Goal: Information Seeking & Learning: Compare options

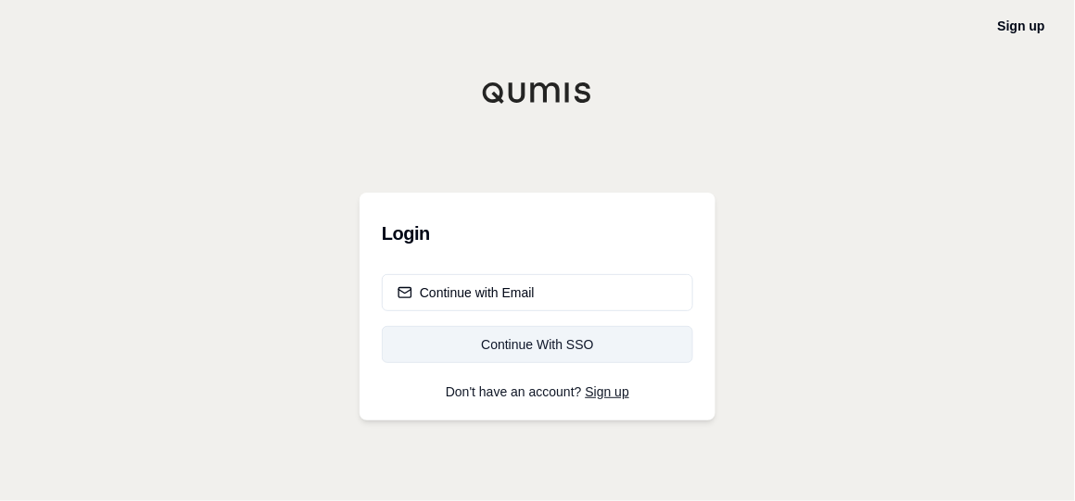
click at [530, 344] on div "Continue With SSO" at bounding box center [538, 344] width 280 height 19
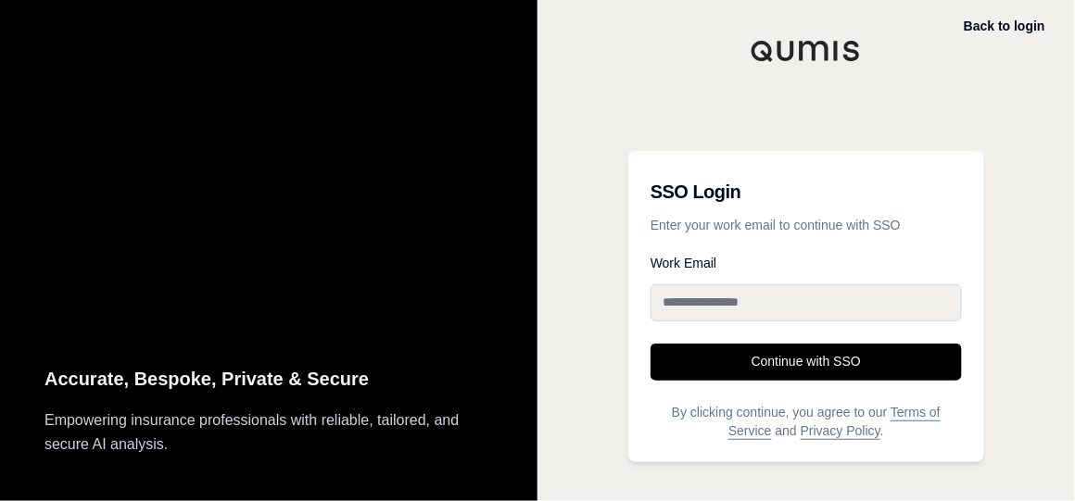
click at [677, 298] on input "Work Email" at bounding box center [806, 302] width 311 height 37
drag, startPoint x: 810, startPoint y: 300, endPoint x: 600, endPoint y: 297, distance: 209.4
click at [601, 297] on div "**********" at bounding box center [805, 250] width 537 height 501
type input "**********"
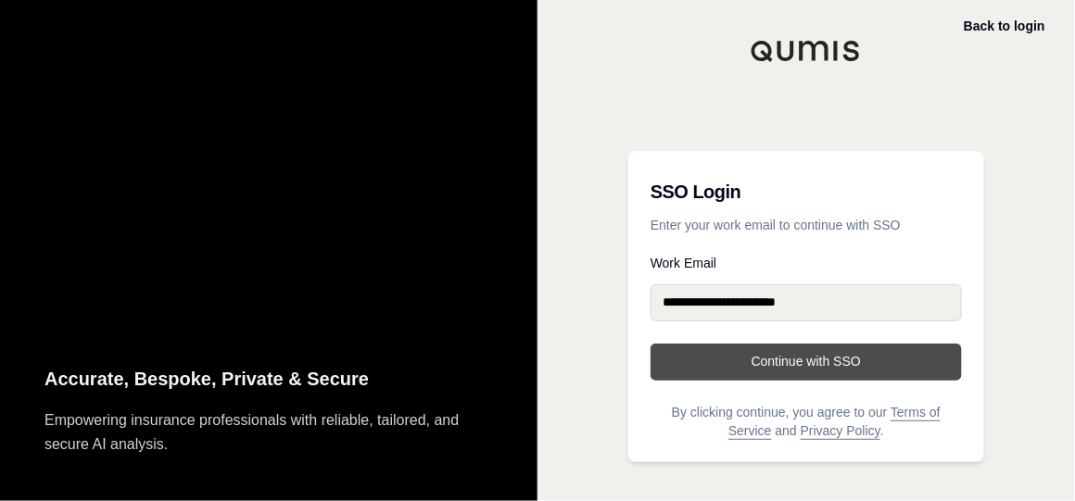
click at [773, 353] on button "Continue with SSO" at bounding box center [806, 362] width 311 height 37
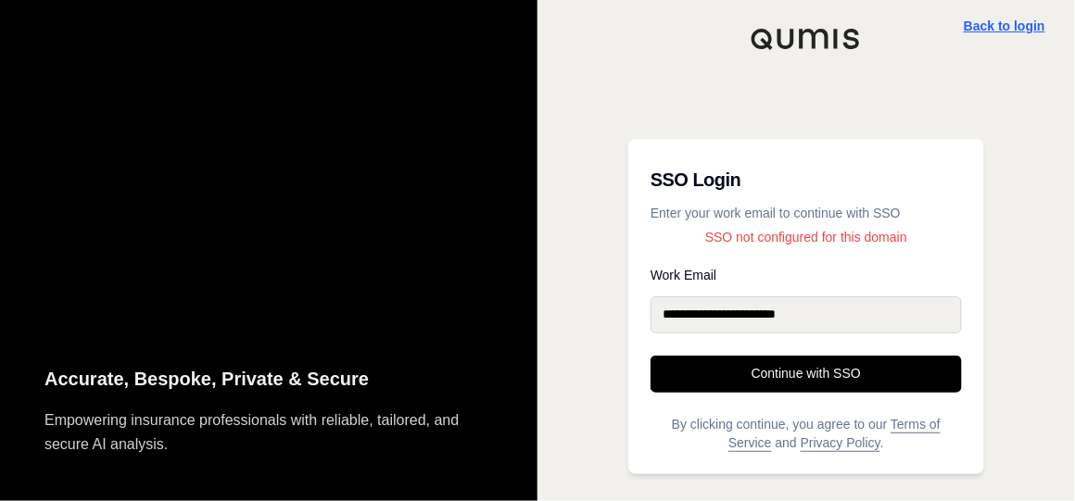
click at [991, 21] on link "Back to login" at bounding box center [1005, 26] width 82 height 15
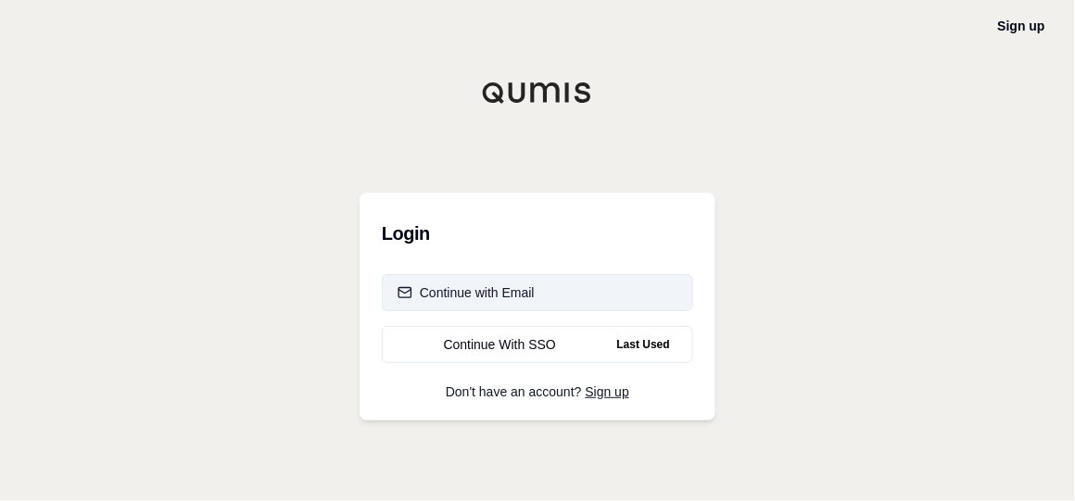
click at [462, 294] on div "Continue with Email" at bounding box center [466, 293] width 137 height 19
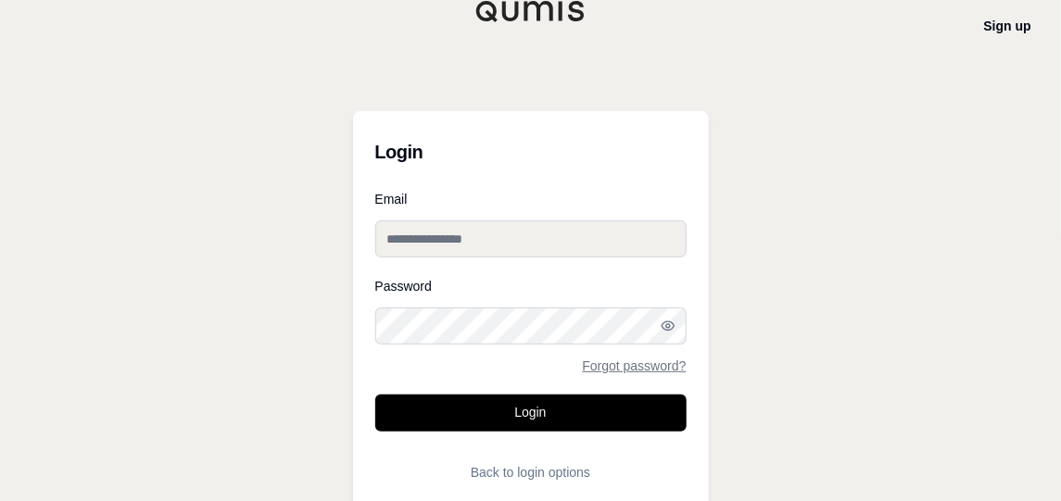
type input "**********"
click at [456, 240] on input "**********" at bounding box center [530, 239] width 311 height 37
click at [385, 305] on div "Password Forgot password?" at bounding box center [530, 326] width 311 height 93
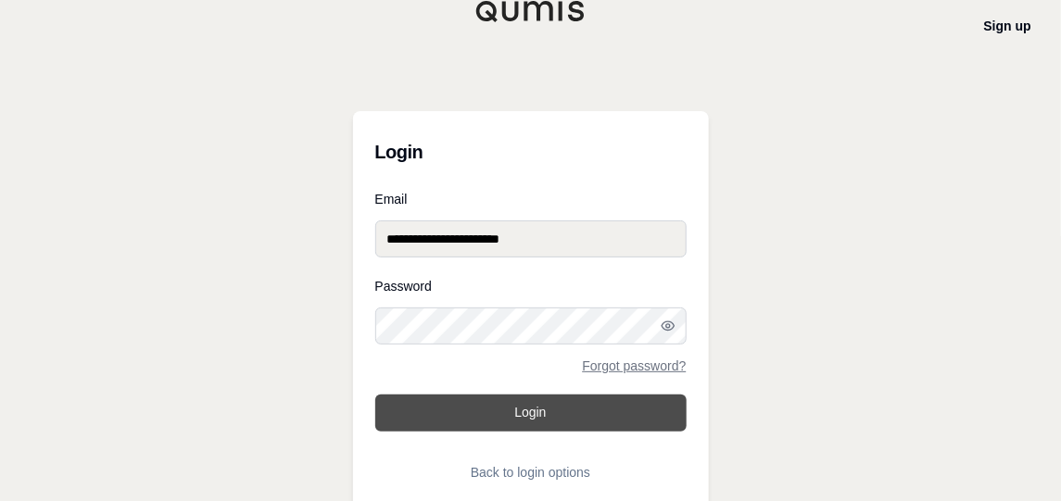
click at [569, 417] on button "Login" at bounding box center [530, 413] width 311 height 37
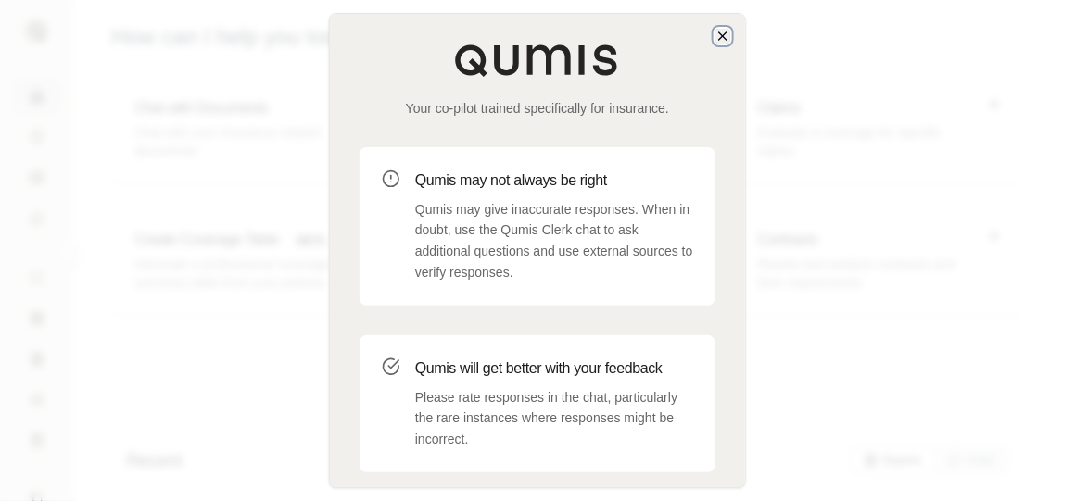
click at [723, 33] on icon "button" at bounding box center [722, 36] width 15 height 15
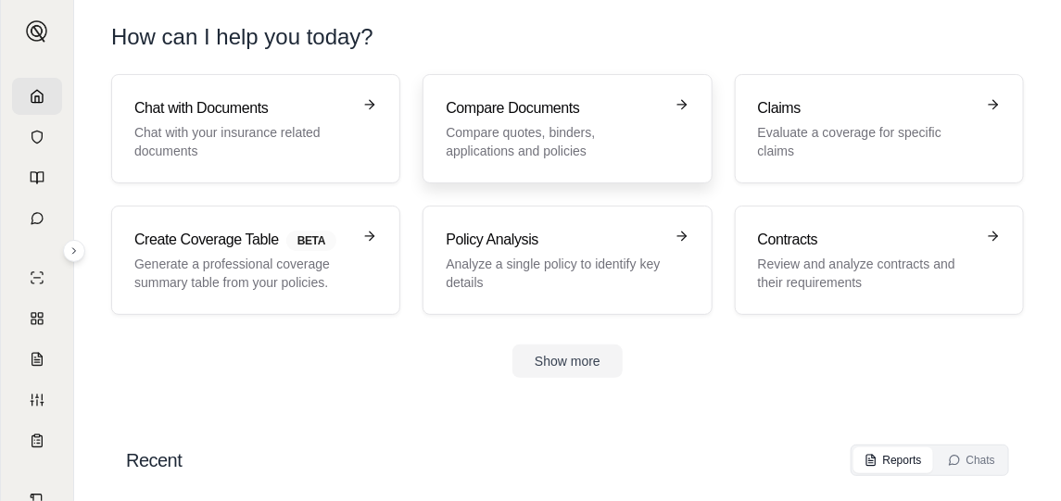
click at [546, 133] on p "Compare quotes, binders, applications and policies" at bounding box center [554, 141] width 217 height 37
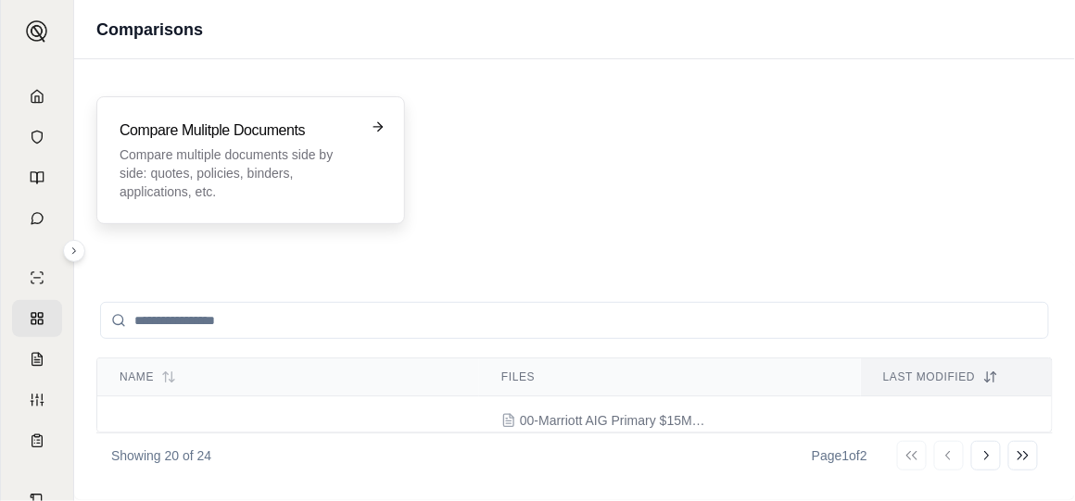
click at [312, 145] on p "Compare multiple documents side by side: quotes, policies, binders, application…" at bounding box center [238, 173] width 236 height 56
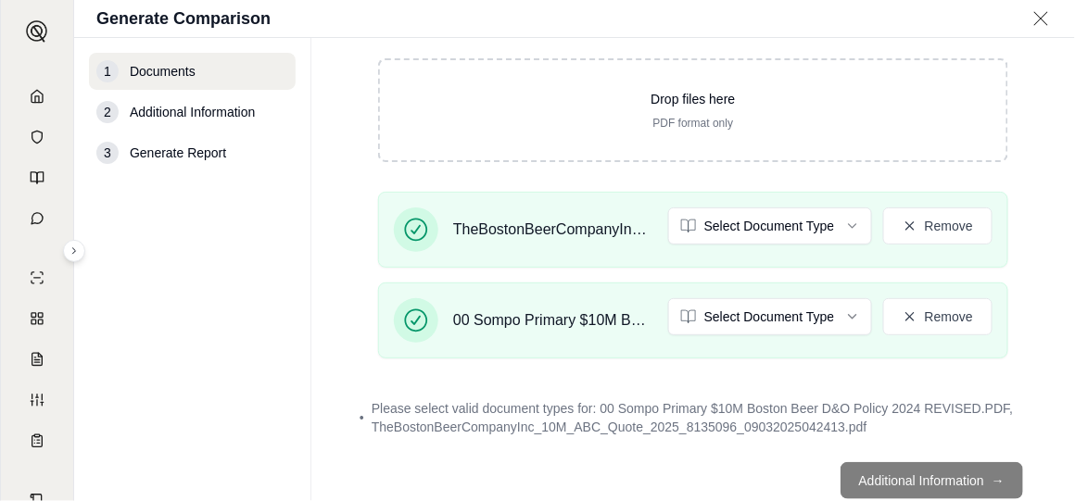
scroll to position [260, 0]
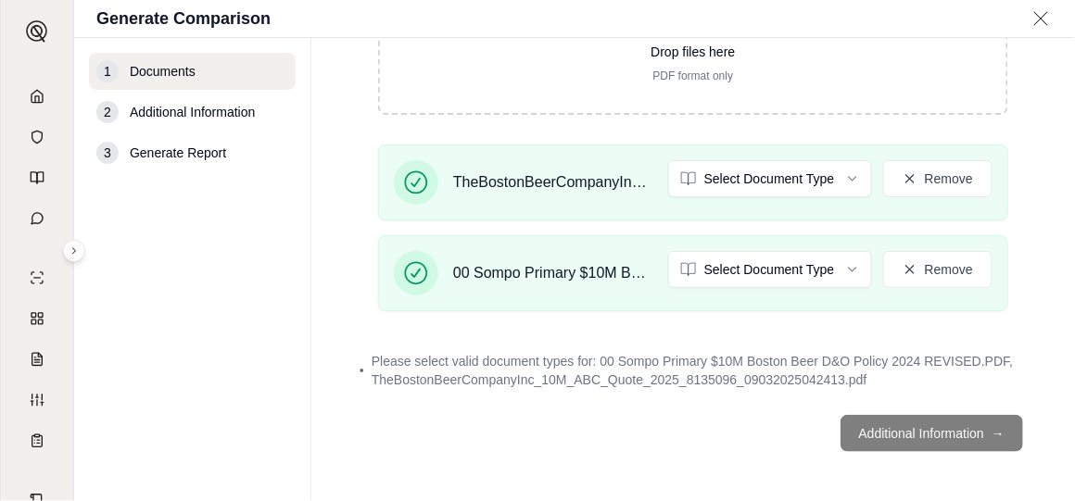
click at [897, 430] on footer "Additional Information →" at bounding box center [692, 433] width 689 height 67
click at [986, 429] on footer "Additional Information →" at bounding box center [692, 433] width 689 height 67
click at [843, 198] on div "TheBostonBeerCompanyInc_10M_ABC_Quote_2025_8135096_09032025042413.pdf Select Do…" at bounding box center [693, 182] width 599 height 44
click at [837, 183] on html "L Generate Comparison 1 Documents 2 Additional Information 3 Generate Report Do…" at bounding box center [537, 250] width 1075 height 501
click at [840, 267] on html "L Generate Comparison 1 Documents 2 Additional Information 3 Generate Report Do…" at bounding box center [537, 250] width 1075 height 501
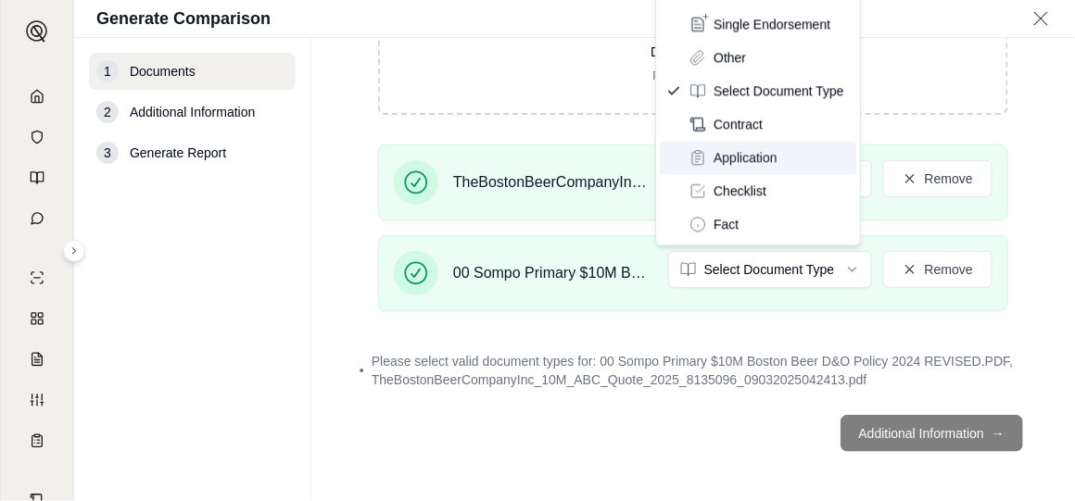
scroll to position [244, 0]
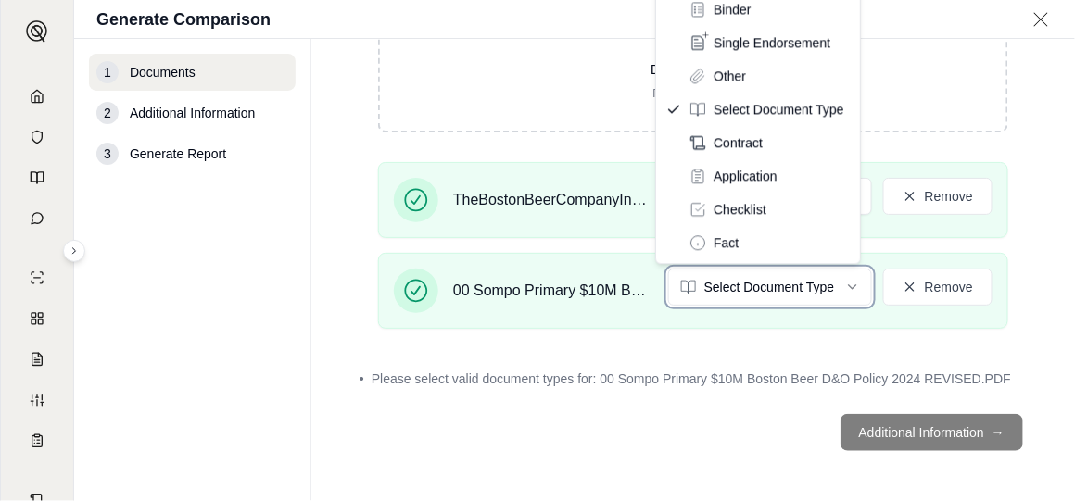
click at [1046, 199] on html "Document type updated successfully L Generate Comparison 1 Documents 2 Addition…" at bounding box center [537, 250] width 1075 height 501
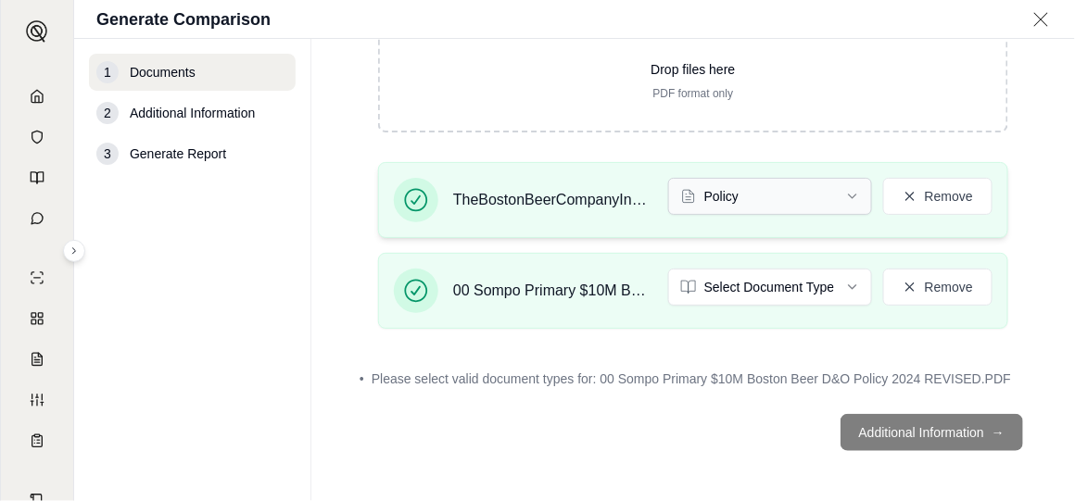
click at [843, 195] on html "L Generate Comparison 1 Documents 2 Additional Information 3 Generate Report Do…" at bounding box center [537, 250] width 1075 height 501
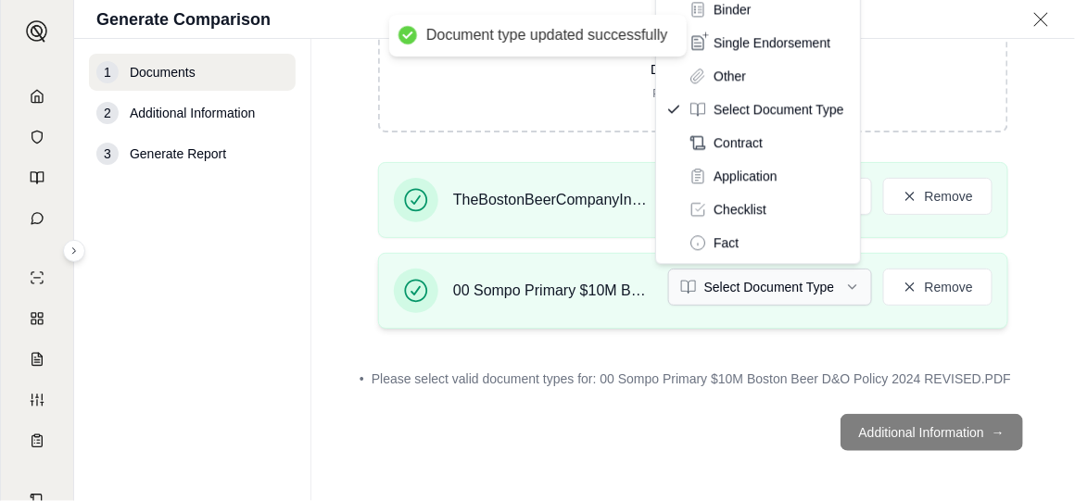
click at [847, 285] on html "Document type updated successfully L Generate Comparison 1 Documents 2 Addition…" at bounding box center [537, 250] width 1075 height 501
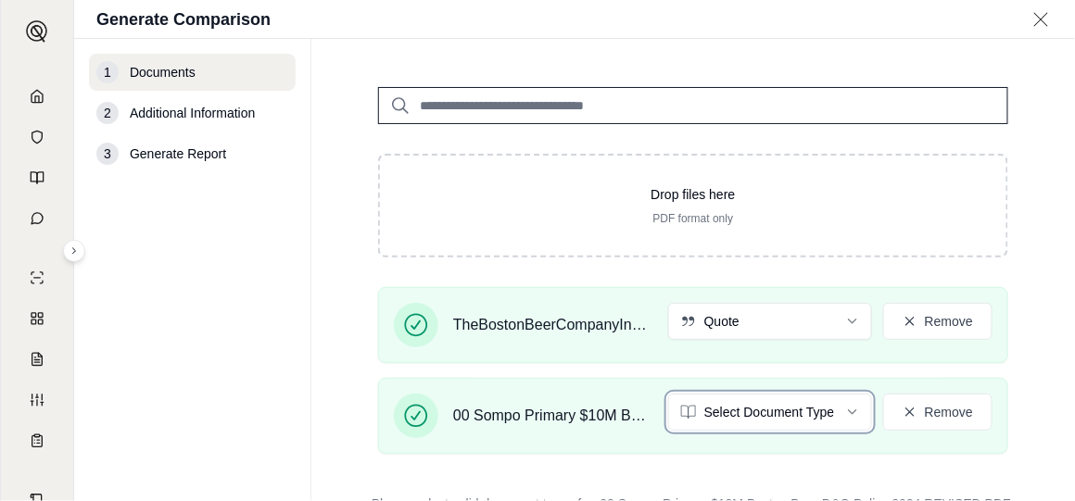
scroll to position [113, 0]
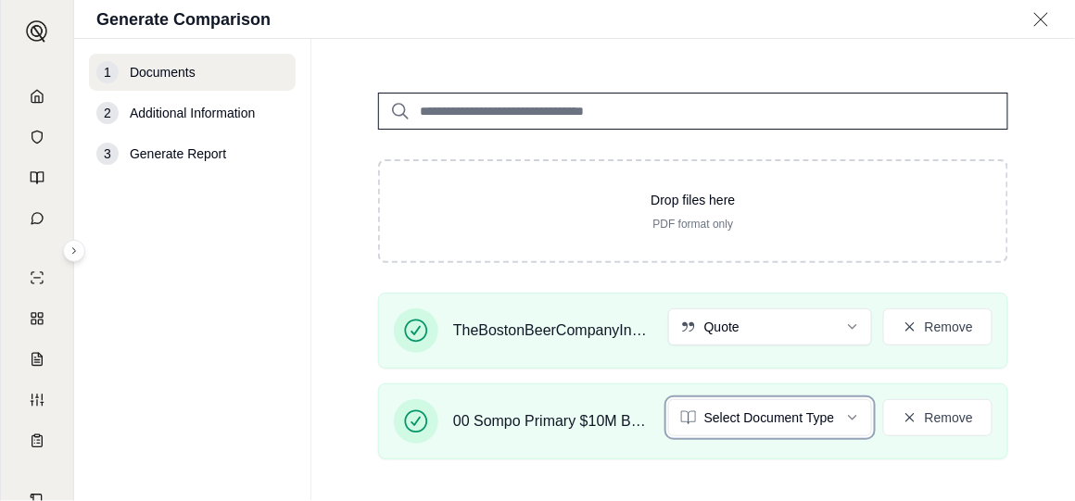
drag, startPoint x: 1068, startPoint y: 225, endPoint x: 1064, endPoint y: 154, distance: 71.5
click at [1064, 154] on html "L Generate Comparison 1 Documents 2 Additional Information 3 Generate Report Do…" at bounding box center [537, 250] width 1075 height 501
click at [842, 422] on html "L Generate Comparison 1 Documents 2 Additional Information 3 Generate Report Do…" at bounding box center [537, 250] width 1075 height 501
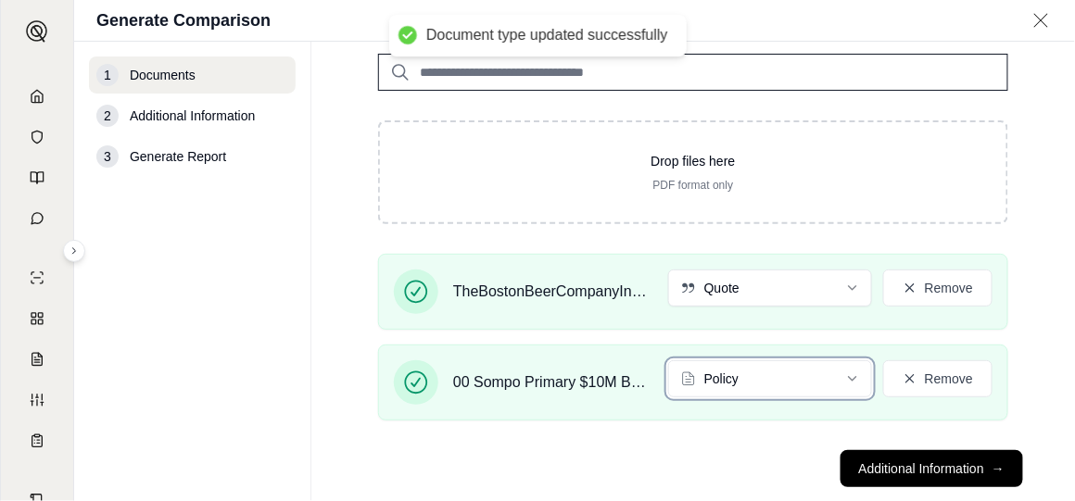
scroll to position [191, 0]
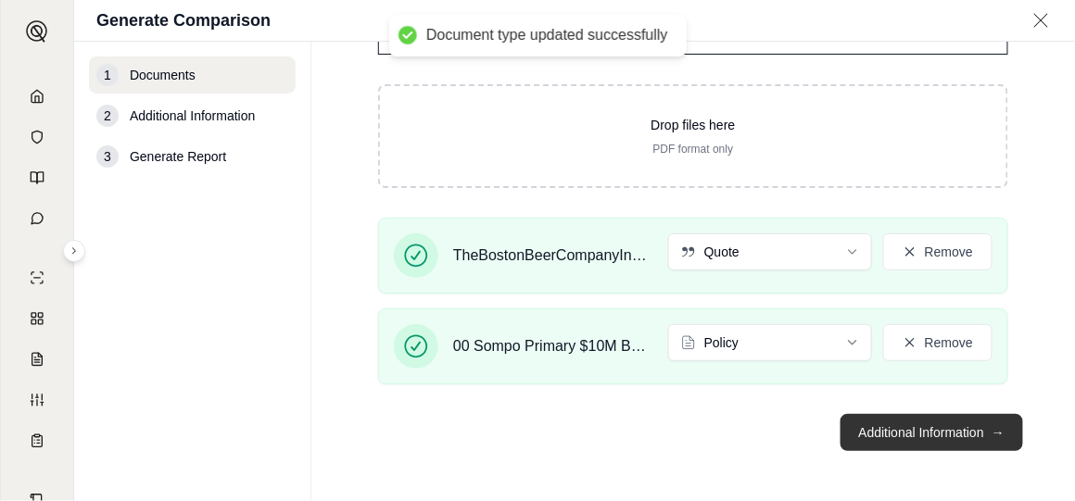
click at [915, 431] on button "Additional Information →" at bounding box center [931, 432] width 183 height 37
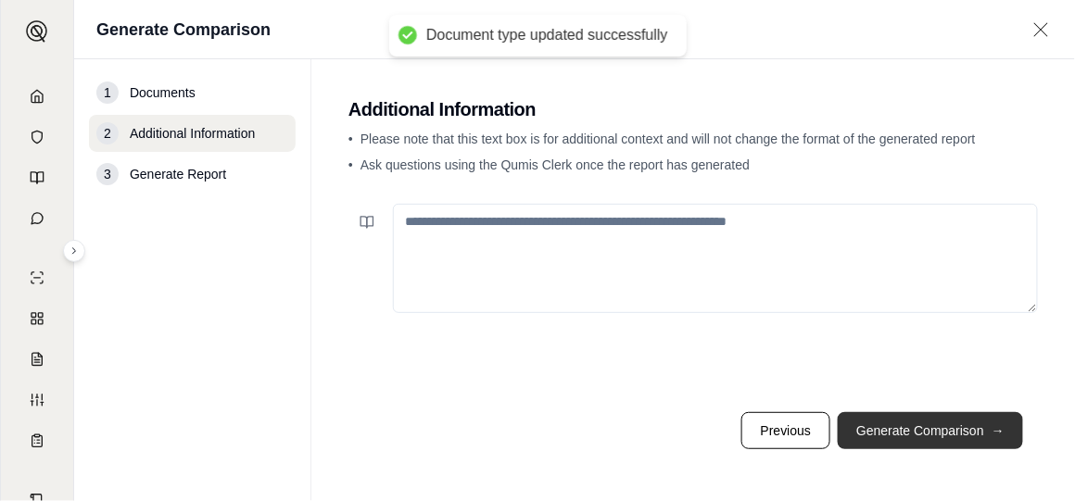
scroll to position [0, 0]
click at [951, 432] on button "Generate Comparison →" at bounding box center [930, 430] width 185 height 37
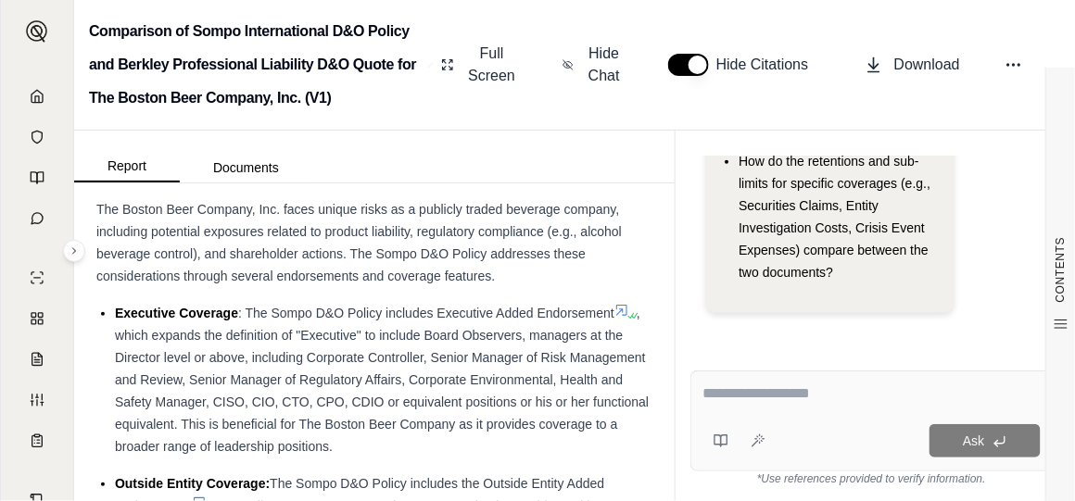
scroll to position [1574, 0]
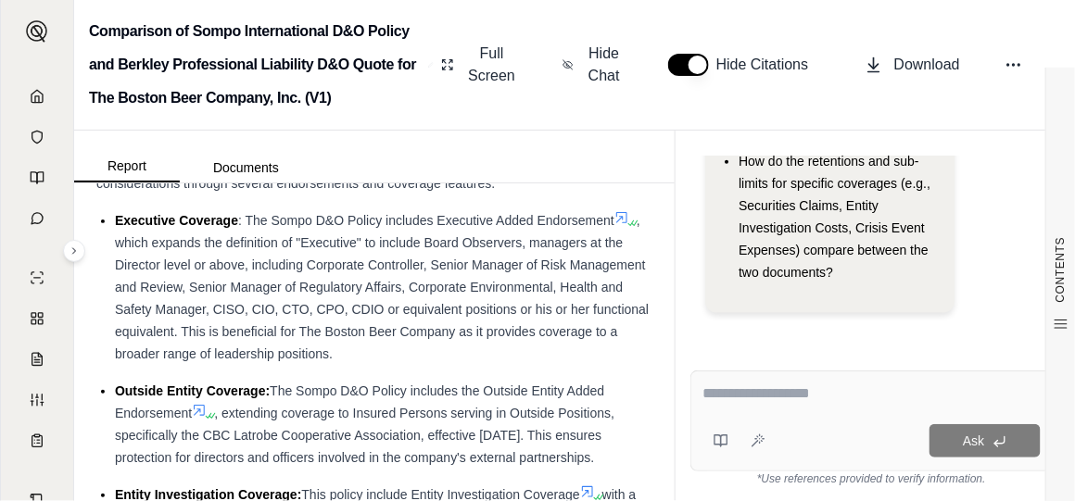
click at [767, 388] on textarea at bounding box center [871, 394] width 339 height 22
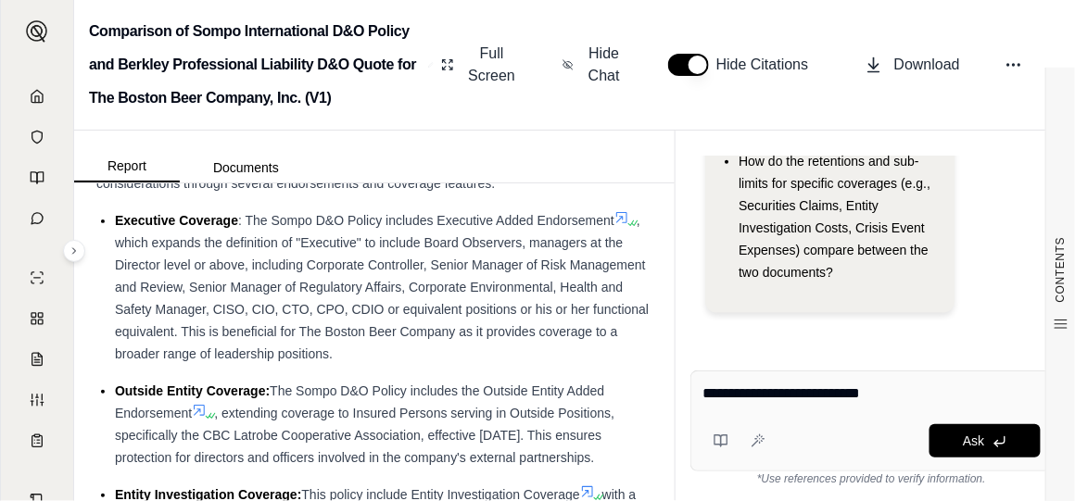
type textarea "**********"
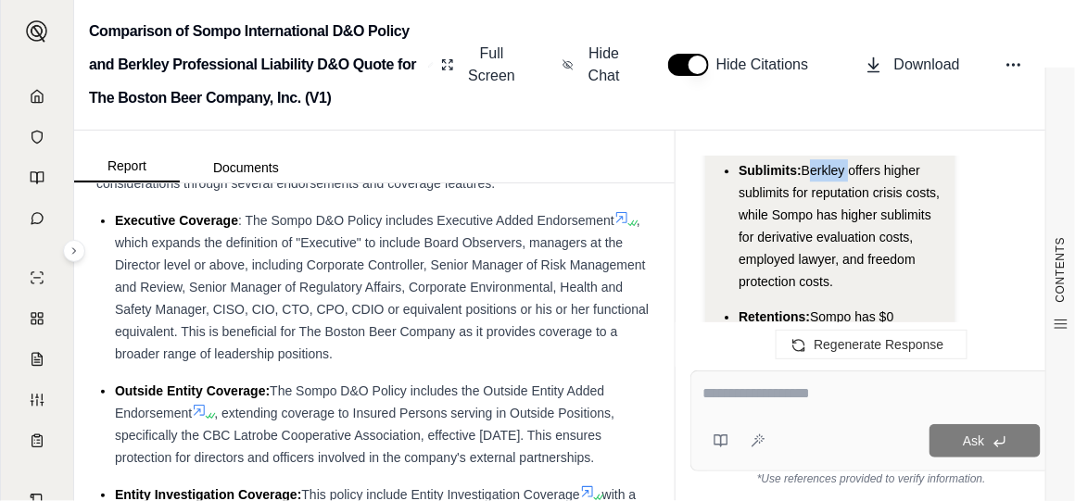
scroll to position [5002, 0]
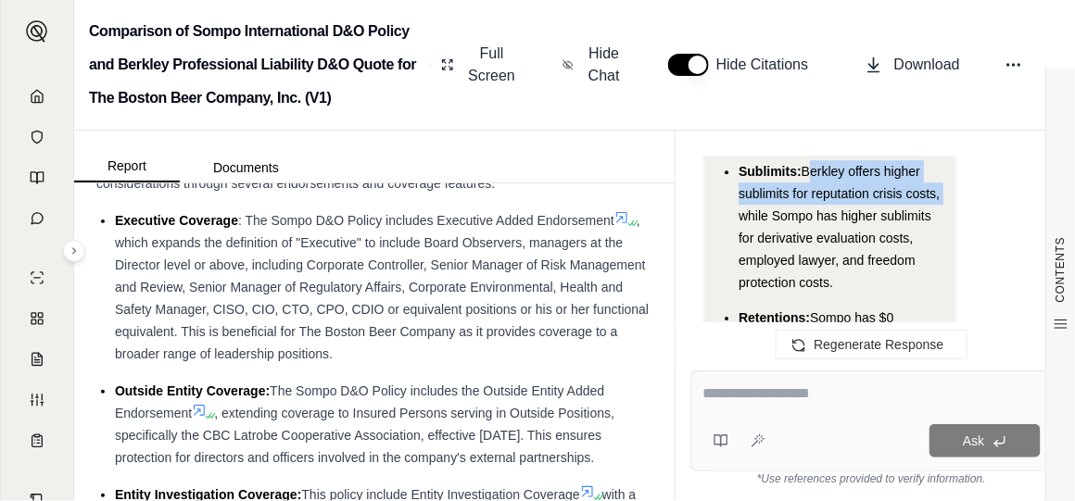
drag, startPoint x: 808, startPoint y: 165, endPoint x: 941, endPoint y: 194, distance: 135.6
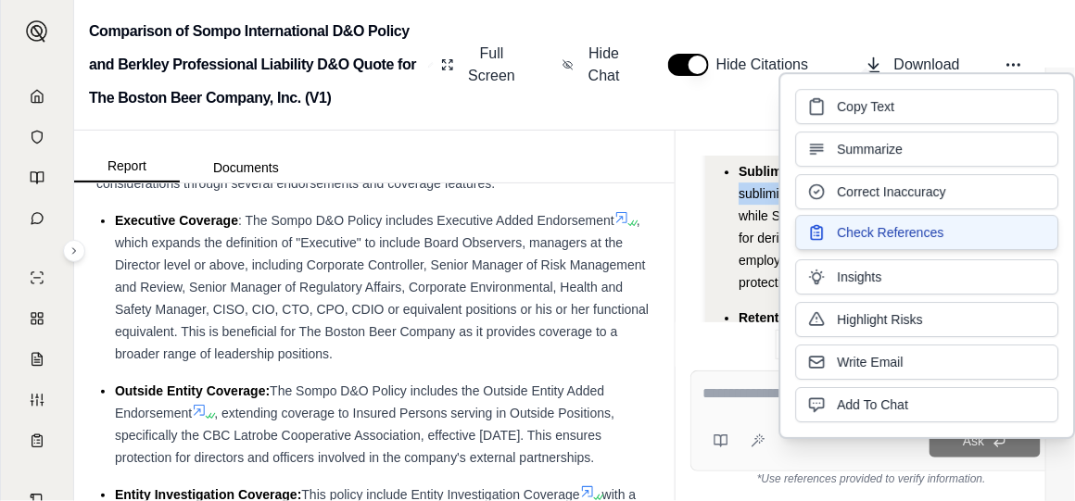
copy span "Berkley offers higher sublimits for reputation crisis costs,"
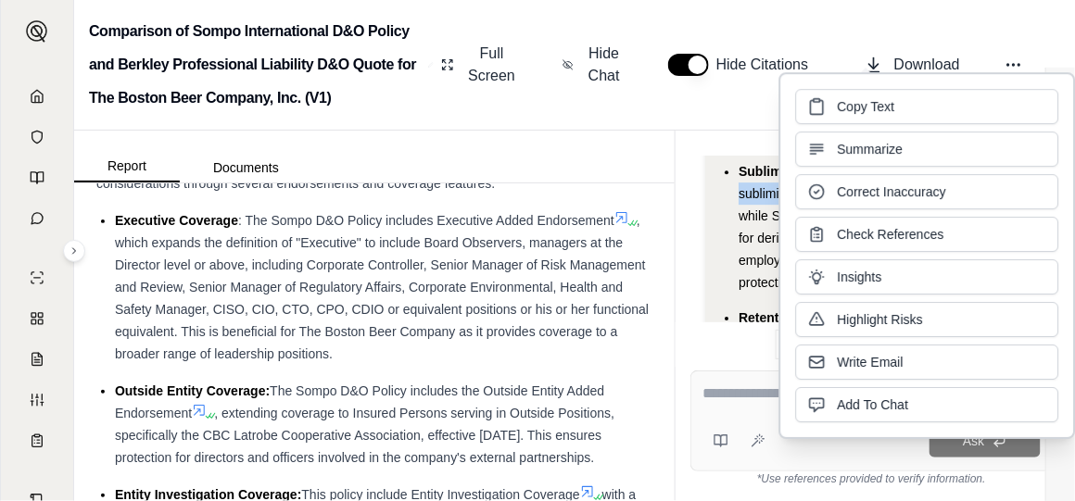
click at [743, 247] on li "Sublimits: Berkley offers higher sublimits for reputation crisis costs, while S…" at bounding box center [839, 226] width 201 height 133
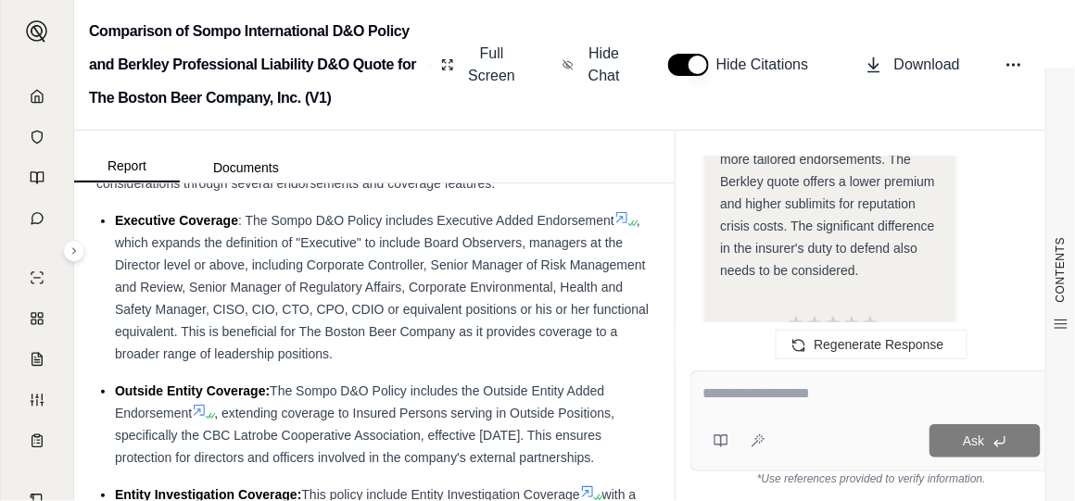
scroll to position [7037, 0]
click at [798, 382] on div "Ask" at bounding box center [871, 421] width 362 height 101
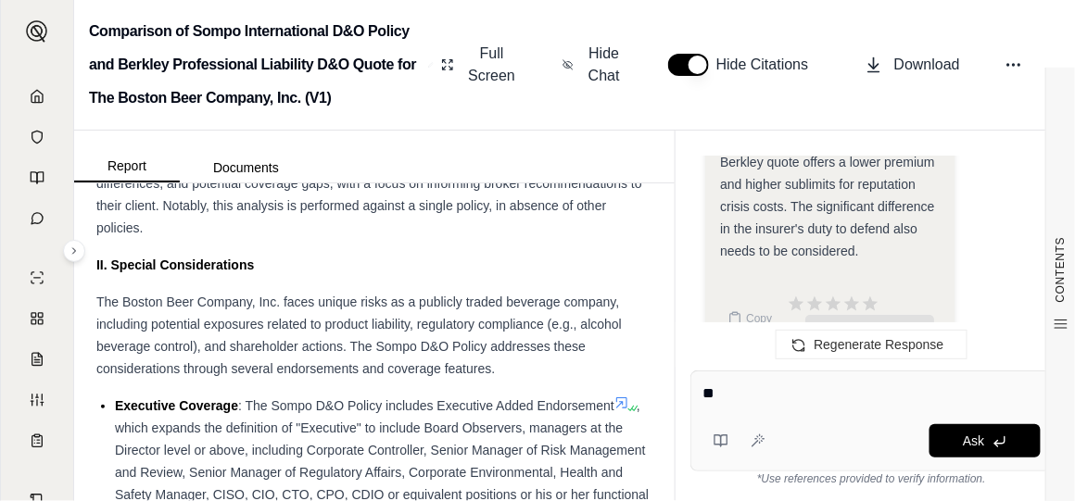
scroll to position [1482, 0]
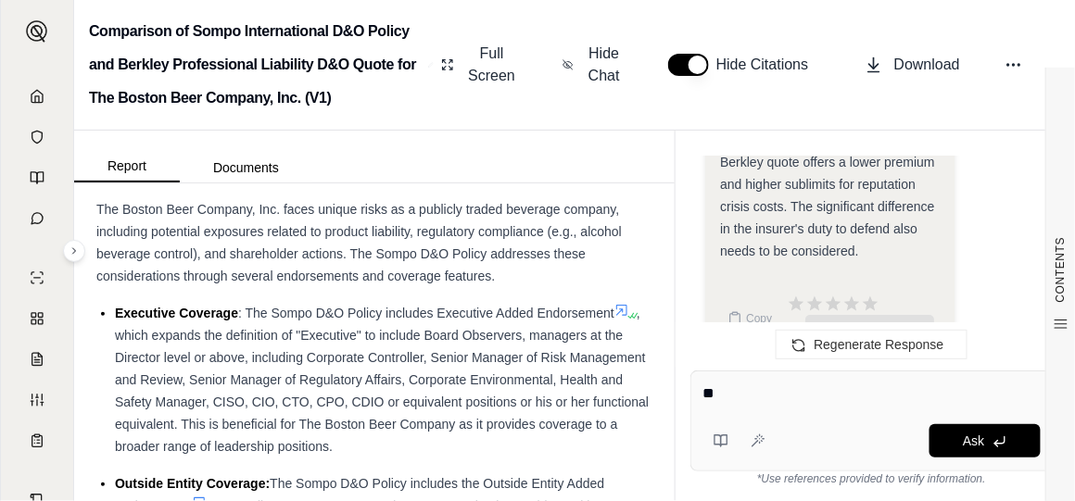
type textarea "**"
click at [383, 353] on span ", which expands the definition of "Executive" to include Board Observers, manag…" at bounding box center [382, 380] width 534 height 148
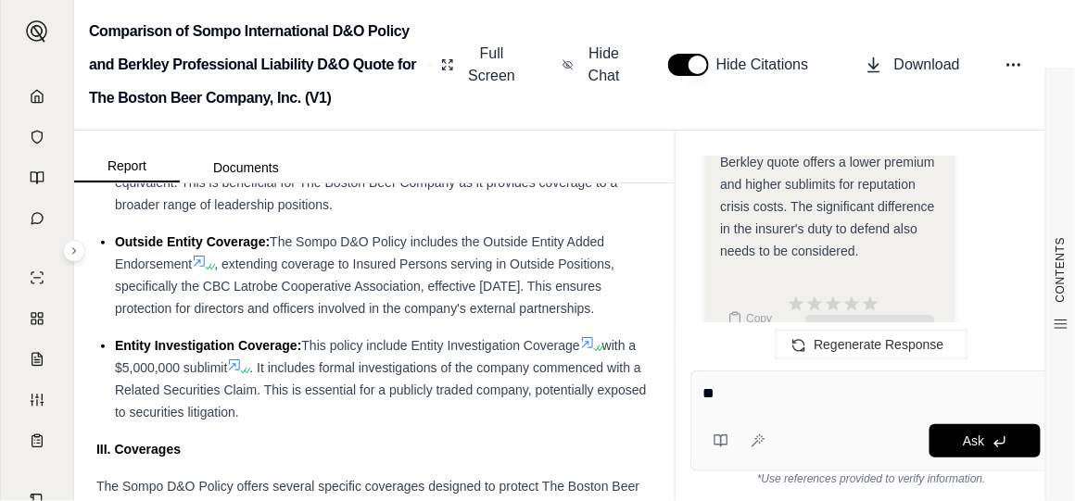
scroll to position [1760, 0]
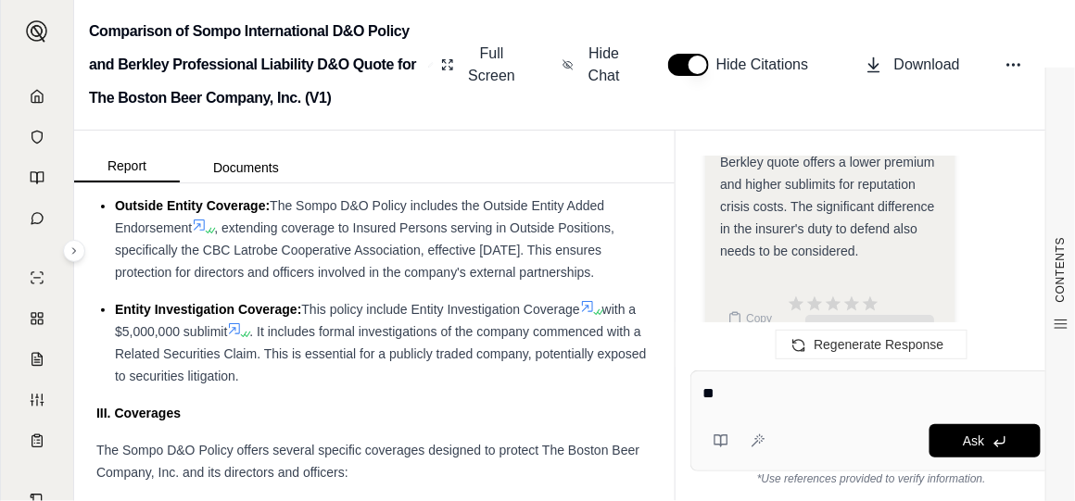
click at [326, 387] on div "Entity Investigation Coverage: This policy include Entity Investigation Coverag…" at bounding box center [383, 342] width 537 height 89
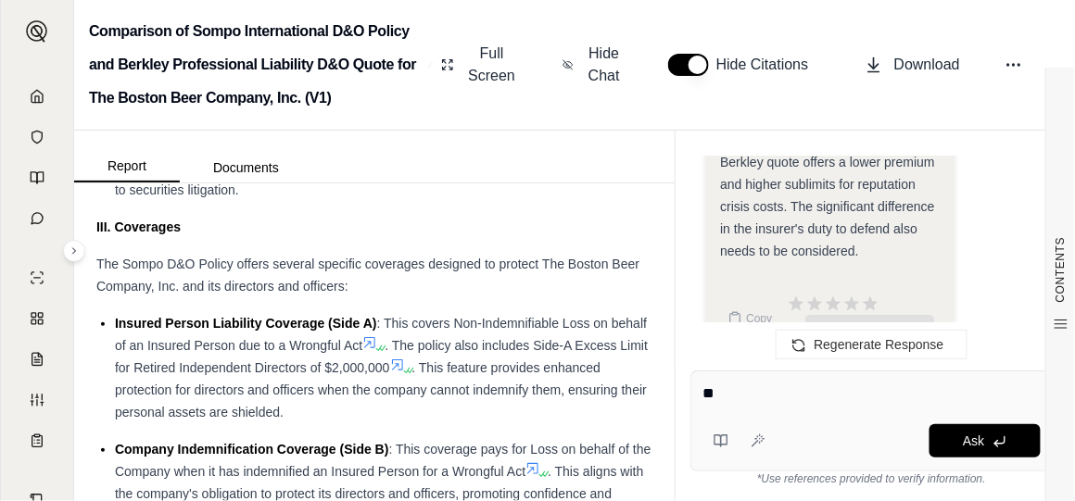
scroll to position [1852, 0]
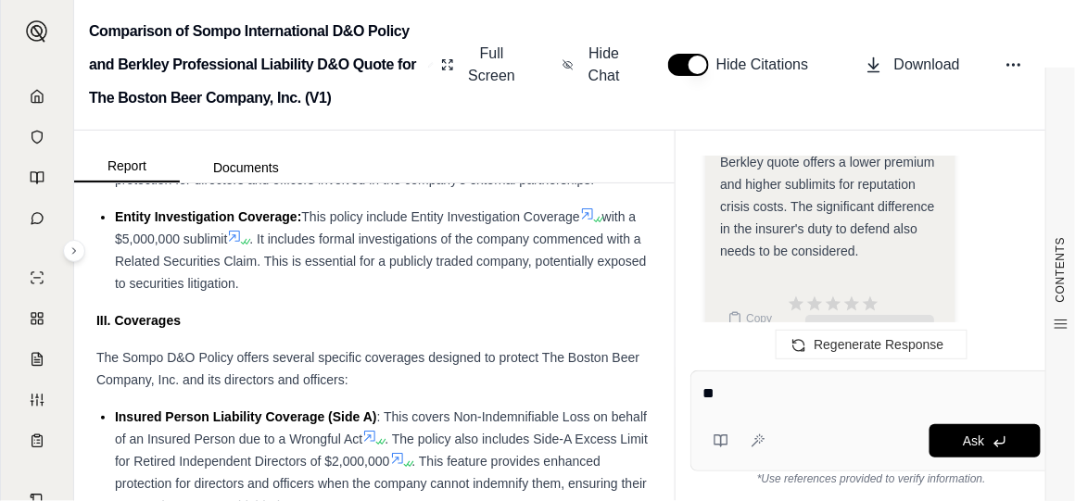
drag, startPoint x: 722, startPoint y: 394, endPoint x: 700, endPoint y: 393, distance: 22.3
click at [700, 393] on div "** Ask" at bounding box center [871, 421] width 362 height 101
